Goal: Task Accomplishment & Management: Complete application form

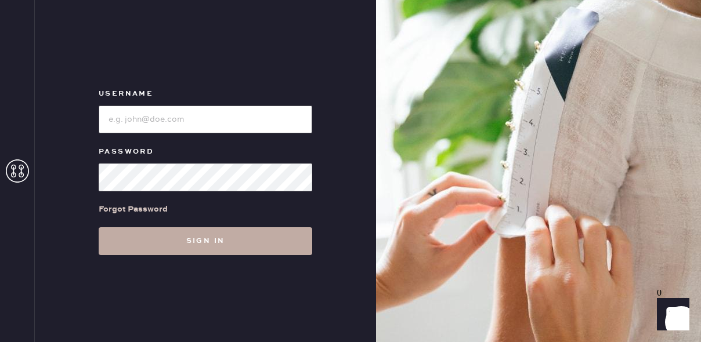
type input "reformationfillmore"
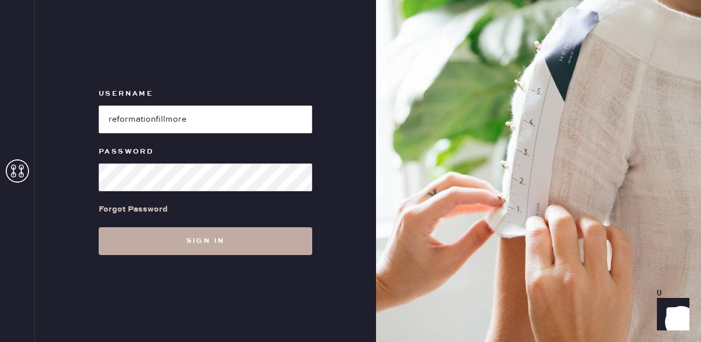
click at [226, 245] on button "Sign in" at bounding box center [205, 241] width 213 height 28
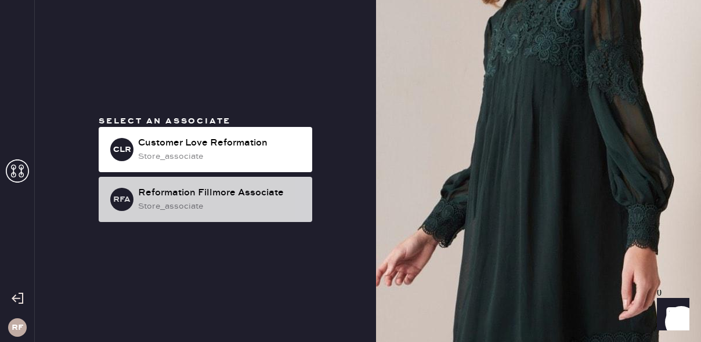
click at [256, 200] on div "Reformation Fillmore Associate" at bounding box center [220, 193] width 165 height 14
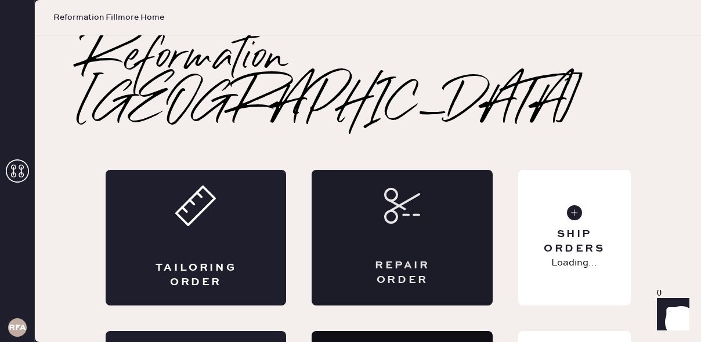
click at [422, 174] on div "Repair Order" at bounding box center [401, 238] width 181 height 136
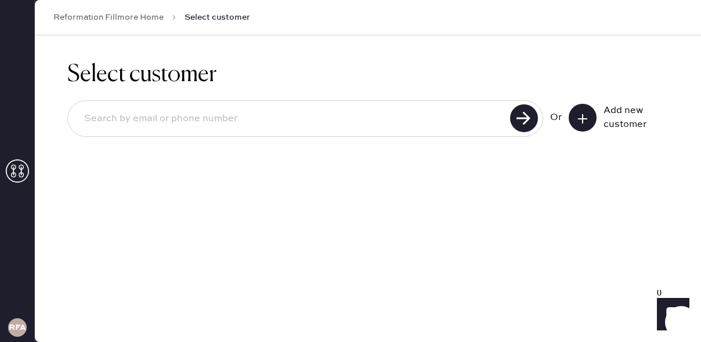
click at [584, 114] on icon at bounding box center [583, 119] width 12 height 12
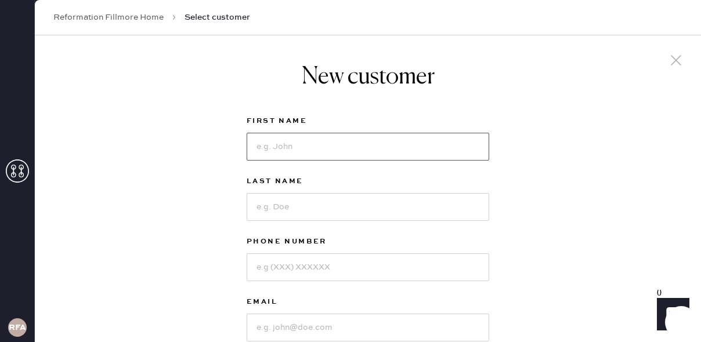
click at [280, 151] on input at bounding box center [367, 147] width 242 height 28
type input "[PERSON_NAME]"
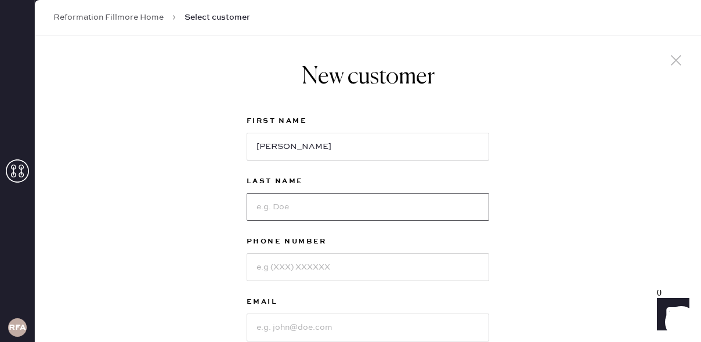
click at [297, 208] on input at bounding box center [367, 207] width 242 height 28
type input "Inglis"
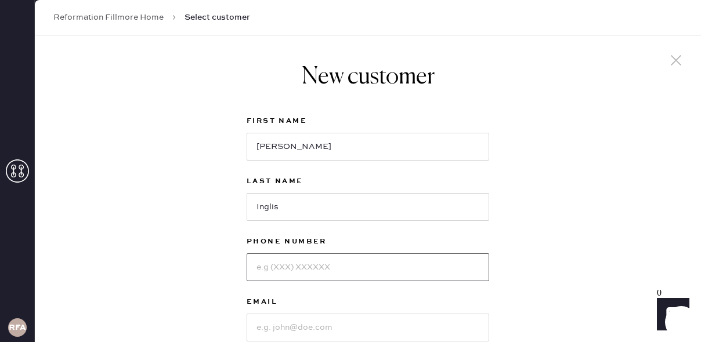
click at [298, 273] on input at bounding box center [367, 267] width 242 height 28
type input "6282463425"
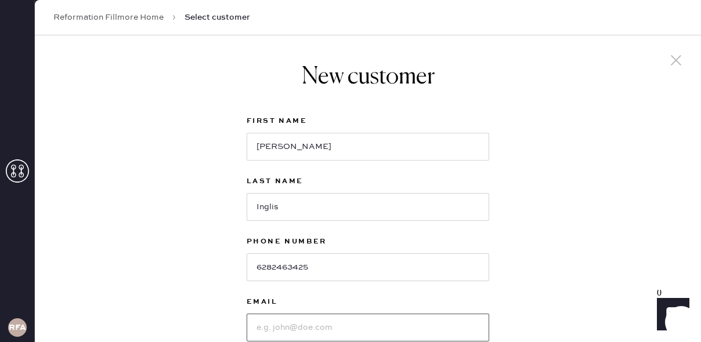
click at [298, 327] on input at bounding box center [367, 328] width 242 height 28
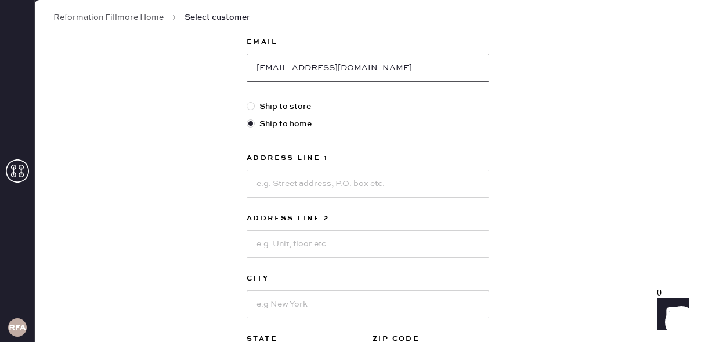
scroll to position [269, 0]
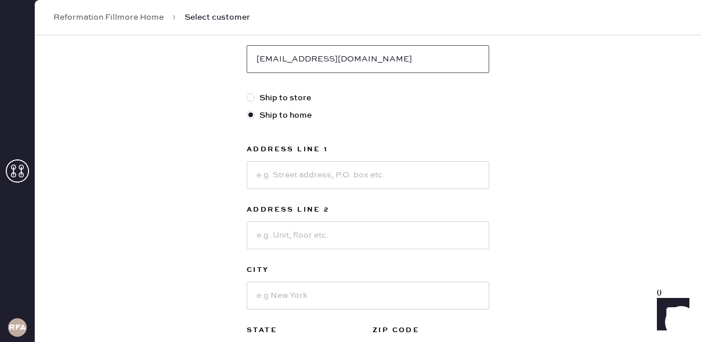
type input "[EMAIL_ADDRESS][DOMAIN_NAME]"
click at [304, 178] on input at bounding box center [367, 175] width 242 height 28
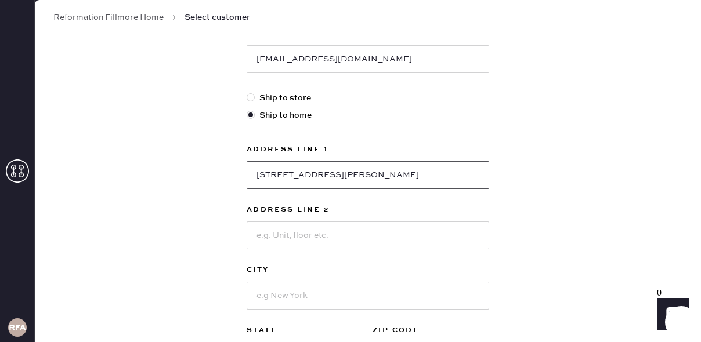
scroll to position [299, 0]
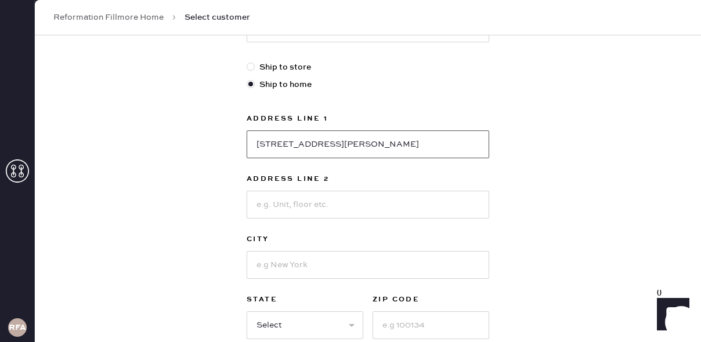
type input "[STREET_ADDRESS][PERSON_NAME]"
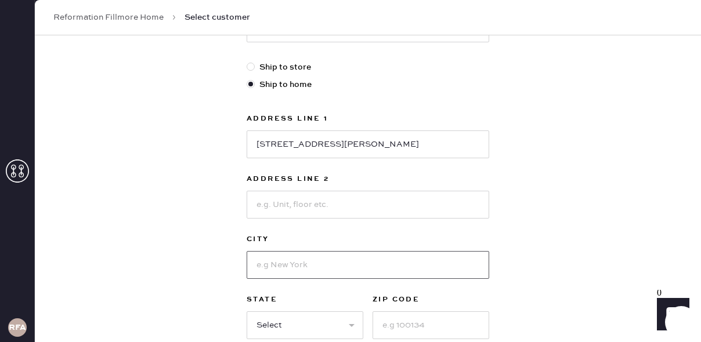
click at [283, 264] on input at bounding box center [367, 265] width 242 height 28
type input "[GEOGRAPHIC_DATA]"
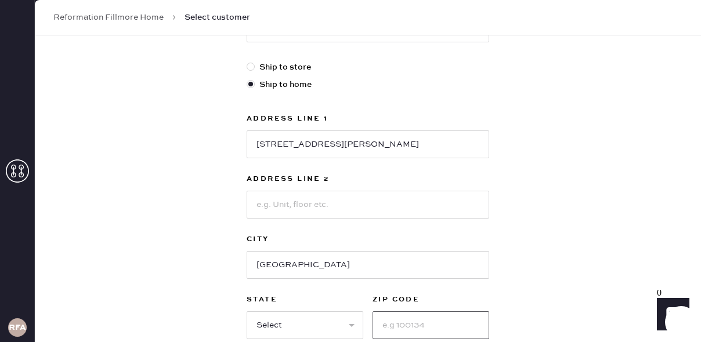
click at [407, 332] on input at bounding box center [430, 325] width 117 height 28
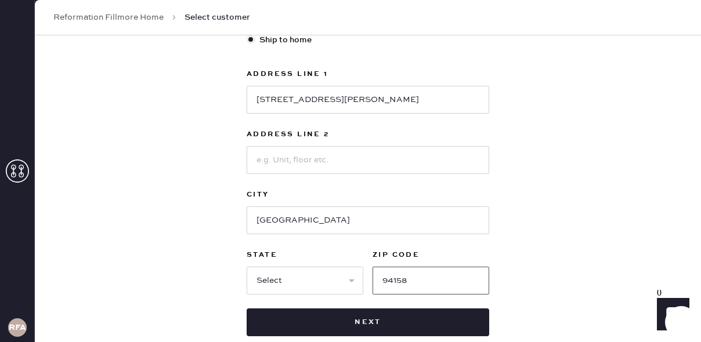
scroll to position [362, 0]
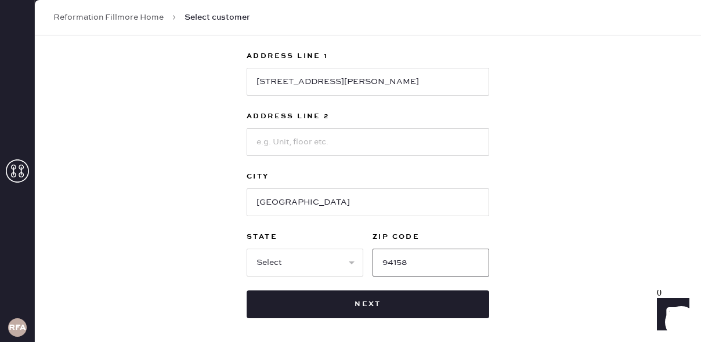
type input "94158"
click at [342, 275] on select "Select AK AL AR AZ CA CO CT [GEOGRAPHIC_DATA] DE FL [GEOGRAPHIC_DATA] HI [GEOGR…" at bounding box center [304, 263] width 117 height 28
select select "CA"
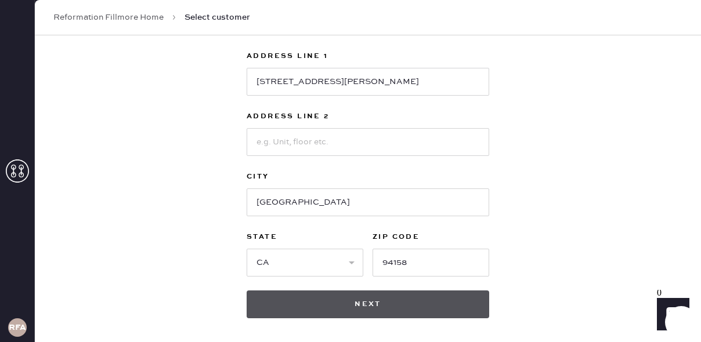
click at [399, 293] on button "Next" at bounding box center [367, 305] width 242 height 28
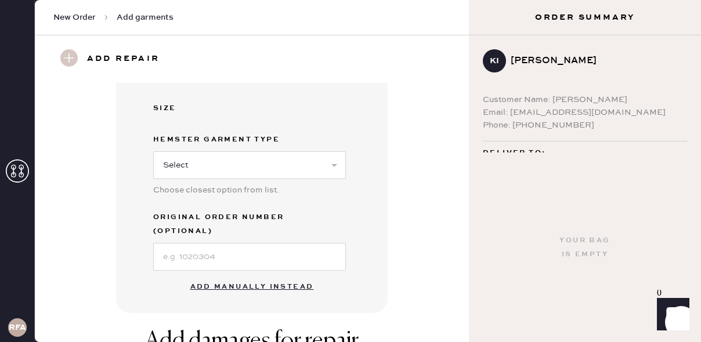
click at [256, 275] on button "Add manually instead" at bounding box center [251, 286] width 137 height 23
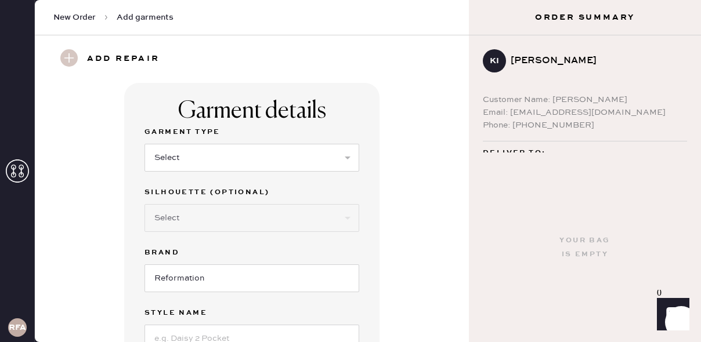
scroll to position [2, 0]
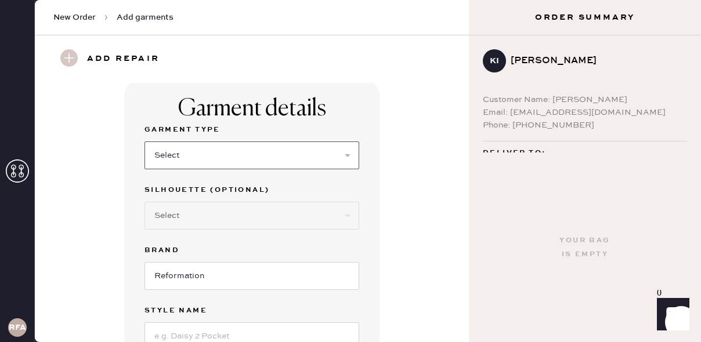
click at [220, 153] on select "Select Basic Skirt Jeans Leggings Pants Shorts Basic Sleeved Dress Basic Sleeve…" at bounding box center [251, 156] width 215 height 28
select select "13"
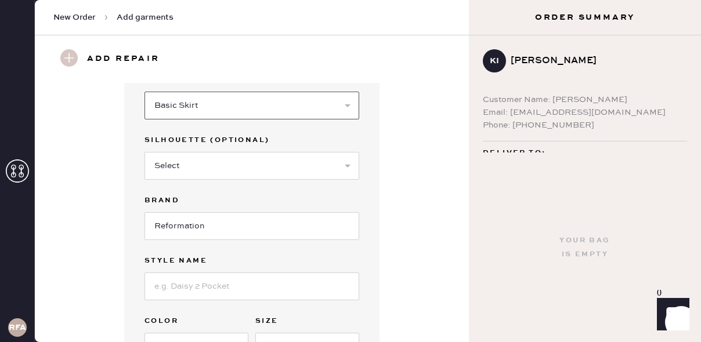
scroll to position [62, 0]
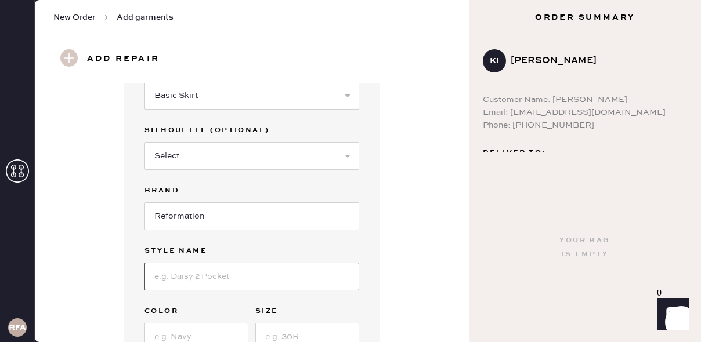
click at [212, 277] on input at bounding box center [251, 277] width 215 height 28
type input "[PERSON_NAME] Waist Skirt"
click at [186, 333] on input at bounding box center [196, 337] width 104 height 28
type input "Black"
click at [285, 333] on input at bounding box center [307, 337] width 104 height 28
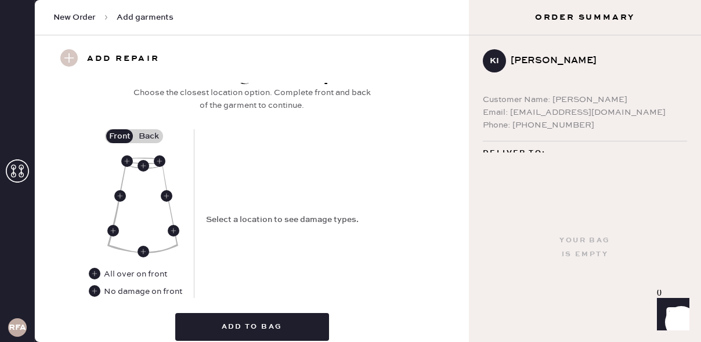
scroll to position [468, 0]
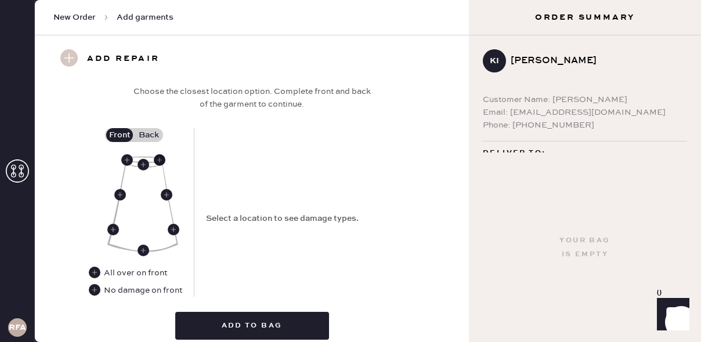
type input "4"
click at [161, 159] on use at bounding box center [160, 160] width 12 height 12
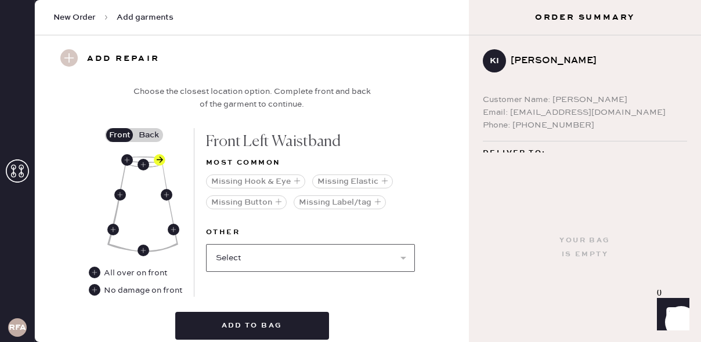
click at [258, 262] on select "Select Broken / Ripped Hem Broken Beads Broken Belt Loop Broken Button Broken E…" at bounding box center [310, 258] width 209 height 28
select select "1301"
select select
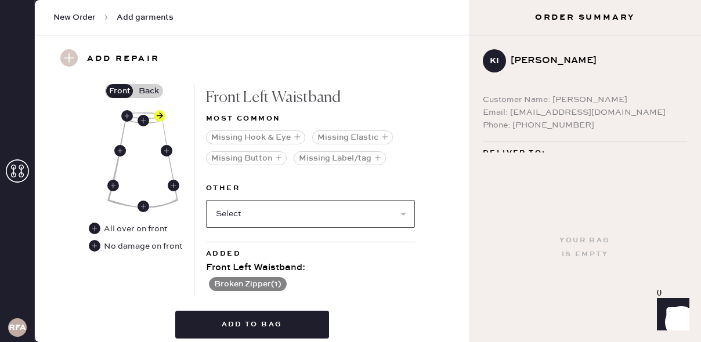
scroll to position [517, 0]
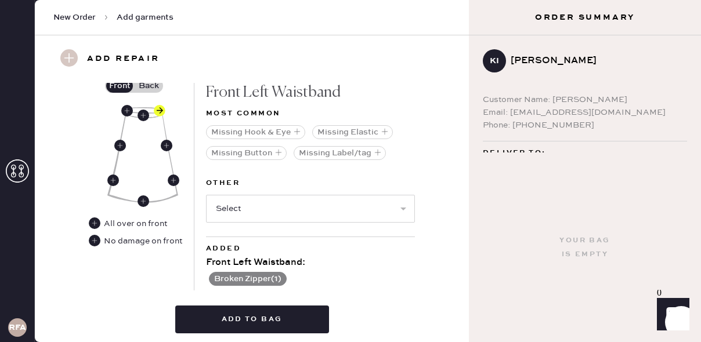
click at [157, 88] on label "Back" at bounding box center [148, 86] width 29 height 14
click at [148, 86] on input "Back" at bounding box center [148, 86] width 0 height 0
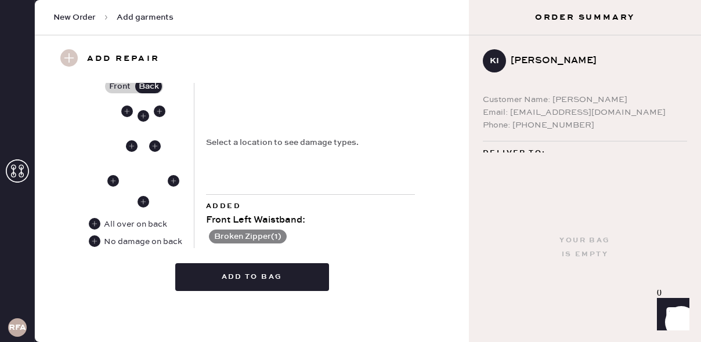
scroll to position [516, 0]
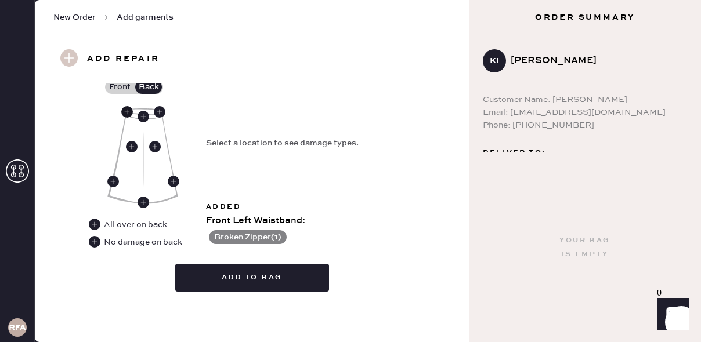
click at [130, 110] on use at bounding box center [127, 112] width 12 height 12
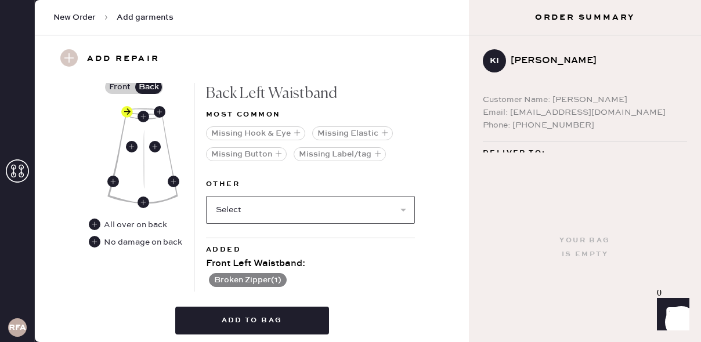
click at [274, 206] on select "Select Broken / Ripped Hem Broken Beads Broken Belt Loop Broken Button Broken E…" at bounding box center [310, 210] width 209 height 28
select select "1301"
select select
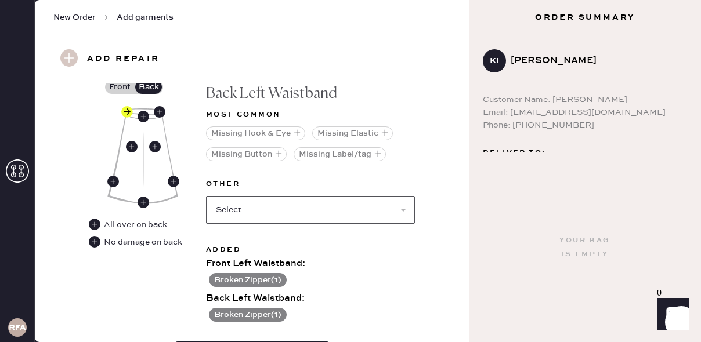
scroll to position [594, 0]
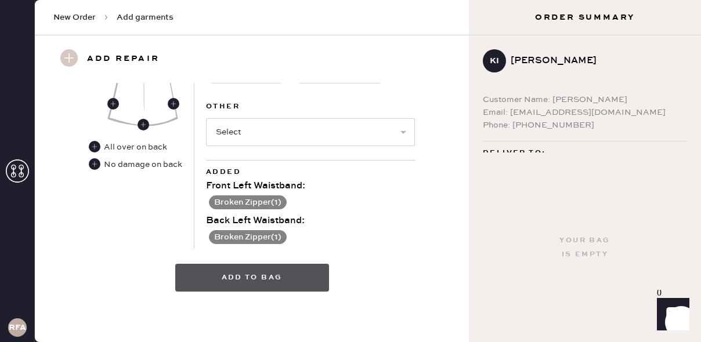
click at [258, 278] on button "Add to bag" at bounding box center [252, 278] width 154 height 28
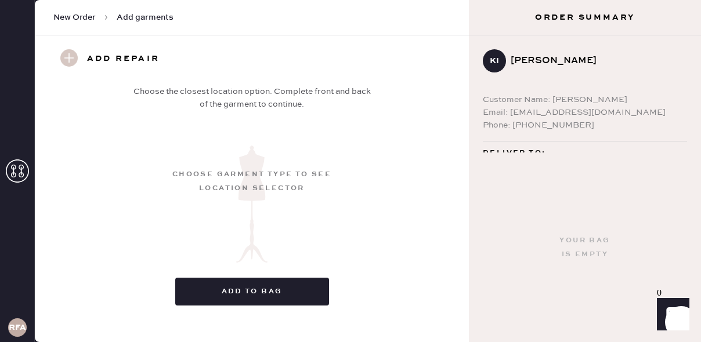
scroll to position [229, 0]
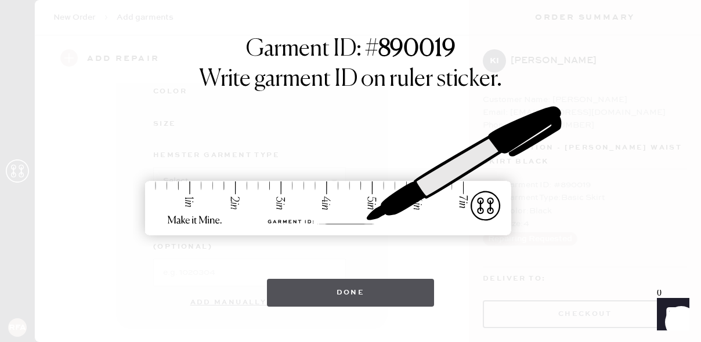
click at [332, 288] on button "Done" at bounding box center [351, 293] width 168 height 28
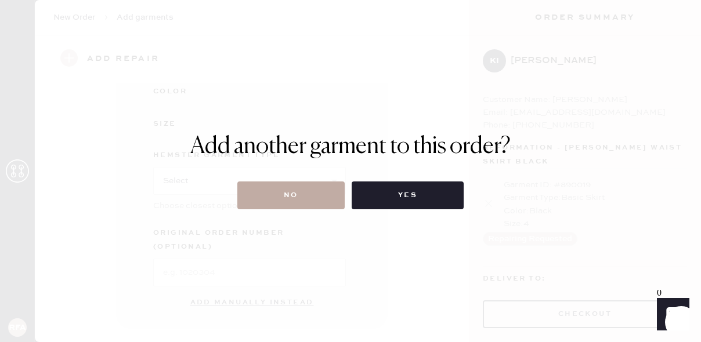
click at [308, 199] on button "No" at bounding box center [290, 196] width 107 height 28
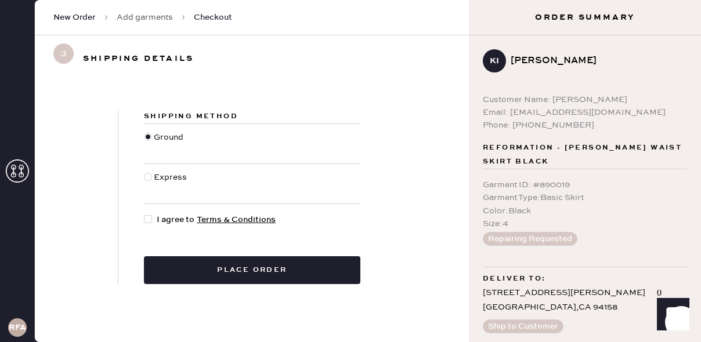
click at [150, 178] on div at bounding box center [148, 177] width 8 height 8
click at [144, 172] on input "Express" at bounding box center [144, 171] width 1 height 1
radio input "true"
click at [148, 221] on div at bounding box center [148, 219] width 8 height 8
click at [144, 214] on input "I agree to Terms & Conditions" at bounding box center [144, 213] width 1 height 1
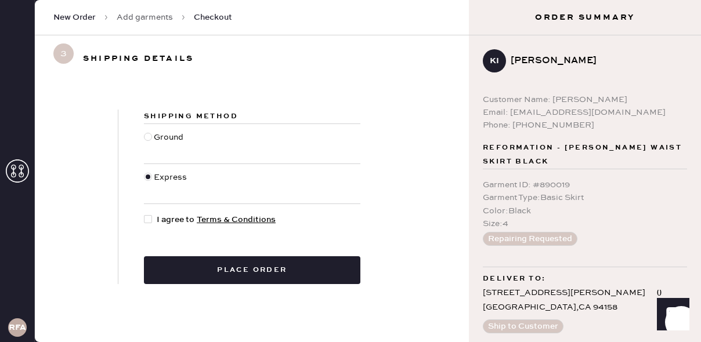
checkbox input "true"
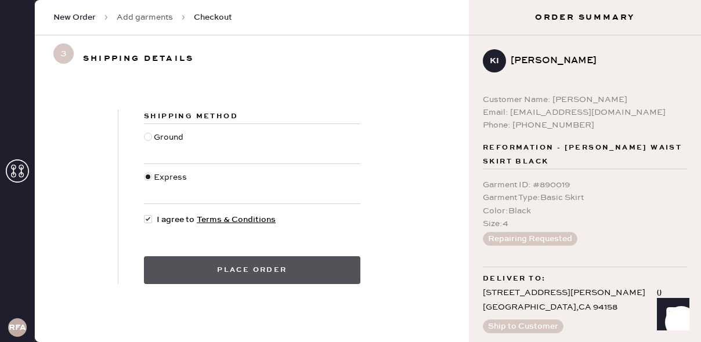
click at [278, 272] on button "Place order" at bounding box center [252, 270] width 216 height 28
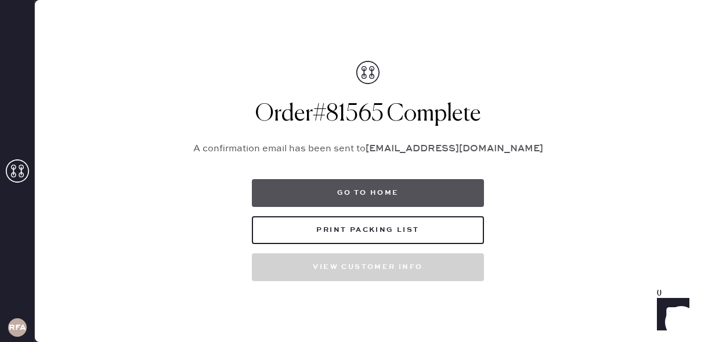
click at [391, 195] on button "Go to home" at bounding box center [368, 193] width 232 height 28
